Goal: Navigation & Orientation: Find specific page/section

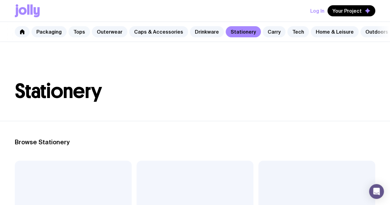
click at [78, 33] on link "Tops" at bounding box center [79, 31] width 22 height 11
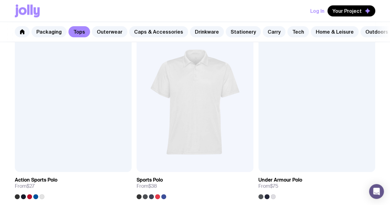
scroll to position [524, 0]
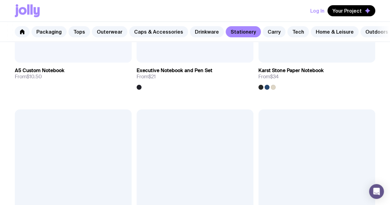
scroll to position [1049, 0]
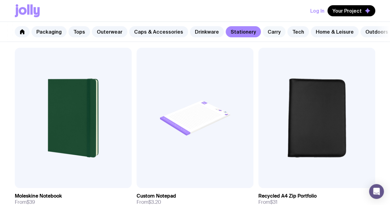
click at [263, 31] on link "Carry" at bounding box center [274, 31] width 23 height 11
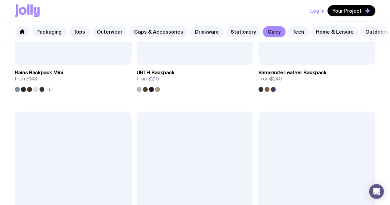
scroll to position [1203, 0]
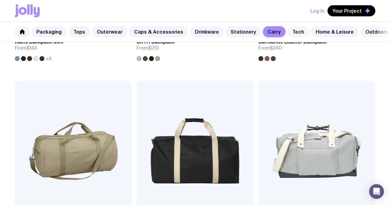
click at [287, 29] on link "Tech" at bounding box center [298, 31] width 22 height 11
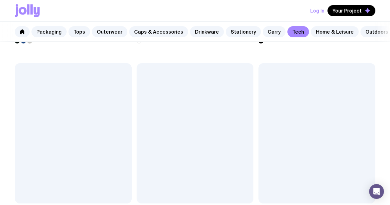
scroll to position [678, 0]
